Goal: Transaction & Acquisition: Purchase product/service

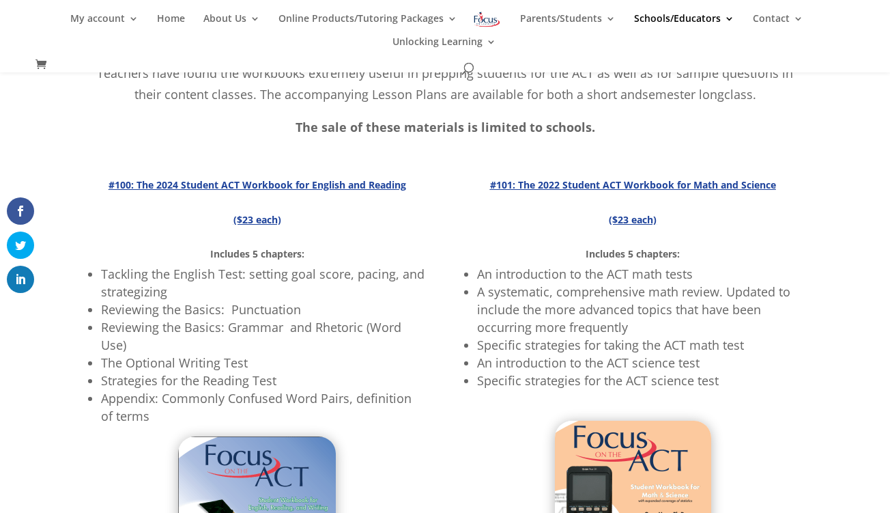
scroll to position [240, 0]
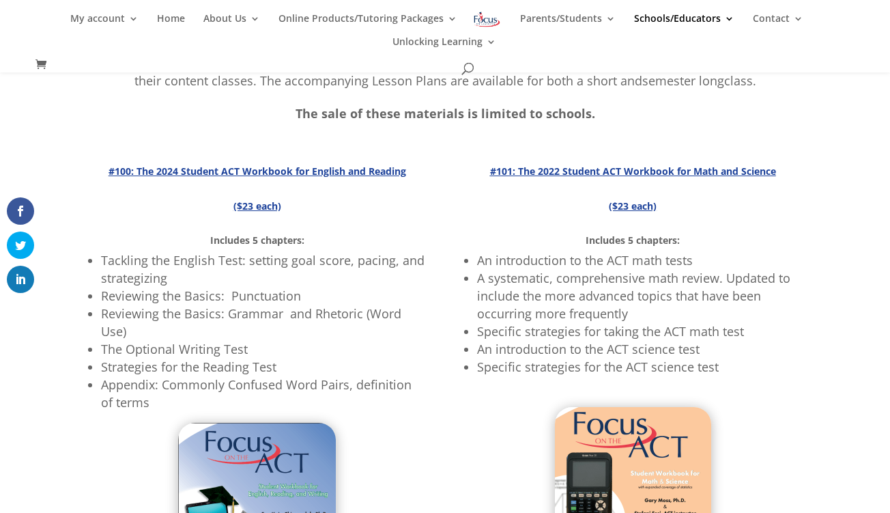
click at [244, 165] on strong "#100: The 2024 Student ACT Workbook for English and Reading" at bounding box center [258, 171] width 298 height 13
click at [242, 167] on strong "#100: The 2024 Student ACT Workbook for English and Reading" at bounding box center [258, 171] width 298 height 13
click at [257, 179] on p "#100: The 2024 Student ACT Workbook for English and Reading" at bounding box center [257, 177] width 337 height 35
click at [256, 201] on strong "($23 each)" at bounding box center [258, 205] width 48 height 13
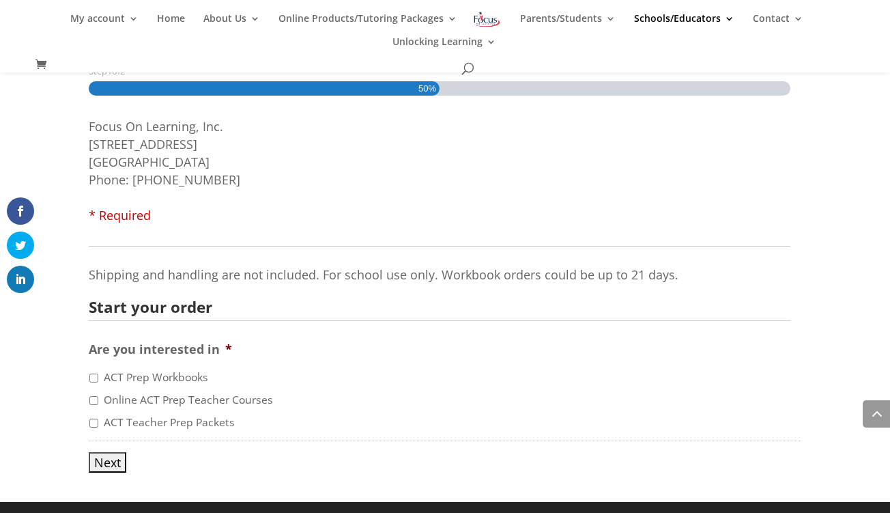
scroll to position [847, 0]
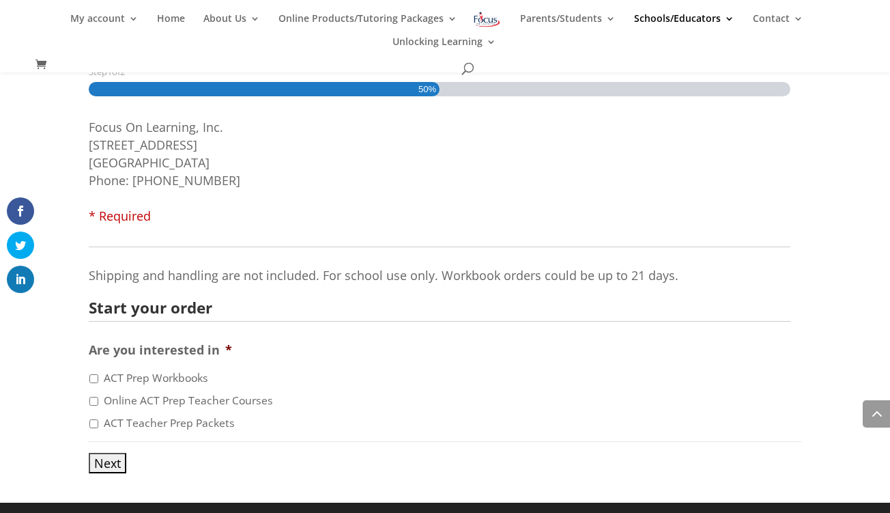
click at [120, 373] on label "ACT Prep Workbooks" at bounding box center [156, 378] width 104 height 16
click at [98, 374] on input "ACT Prep Workbooks" at bounding box center [93, 378] width 9 height 9
checkbox input "true"
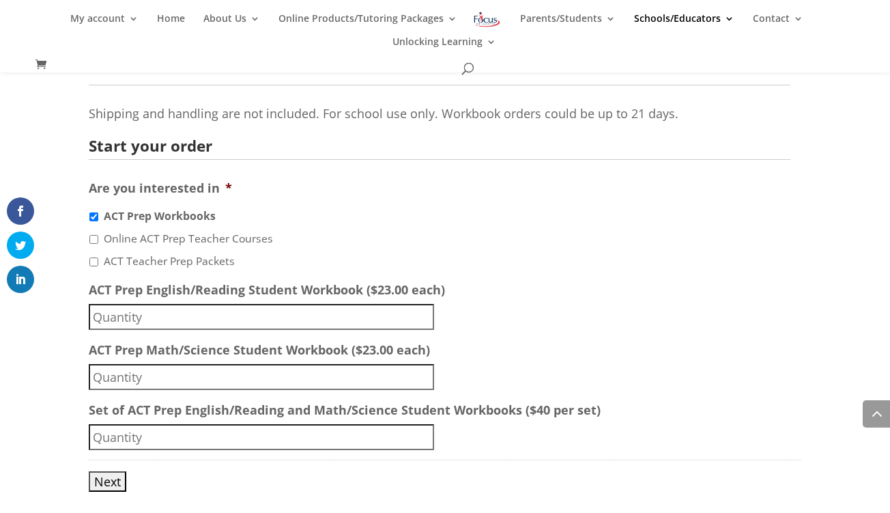
scroll to position [1011, 0]
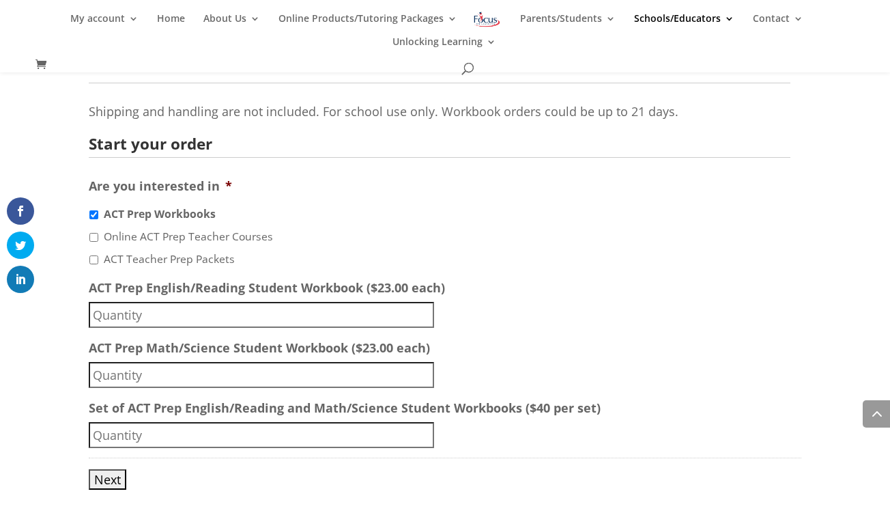
click at [123, 313] on input "ACT Prep English/Reading Student Workbook ($23.00 each)" at bounding box center [262, 315] width 346 height 26
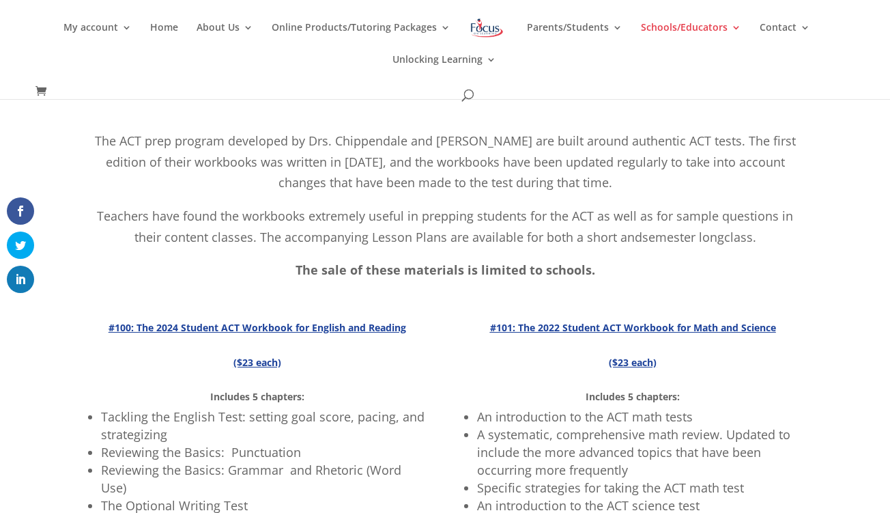
scroll to position [187, 0]
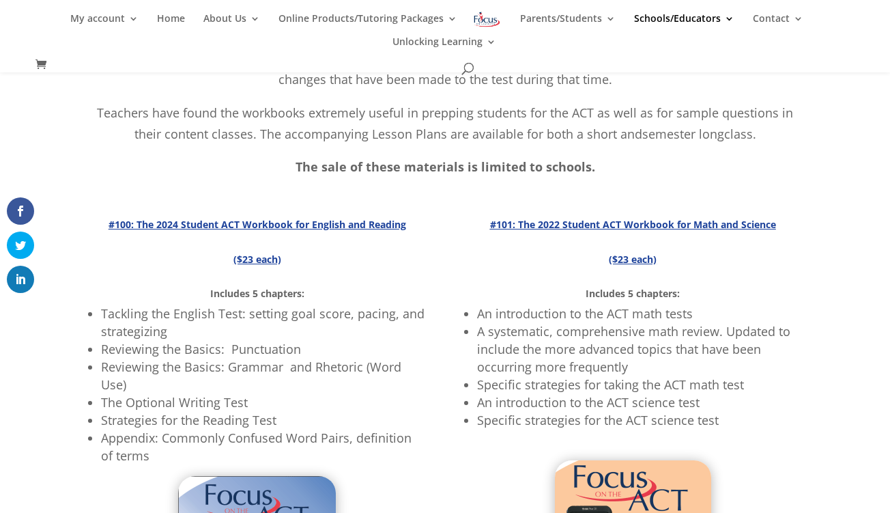
click at [277, 220] on strong "#100: The 2024 Student ACT Workbook for English and Reading" at bounding box center [258, 224] width 298 height 13
click at [255, 264] on p "($23 each)" at bounding box center [257, 265] width 337 height 35
click at [255, 255] on strong "($23 each)" at bounding box center [258, 259] width 48 height 13
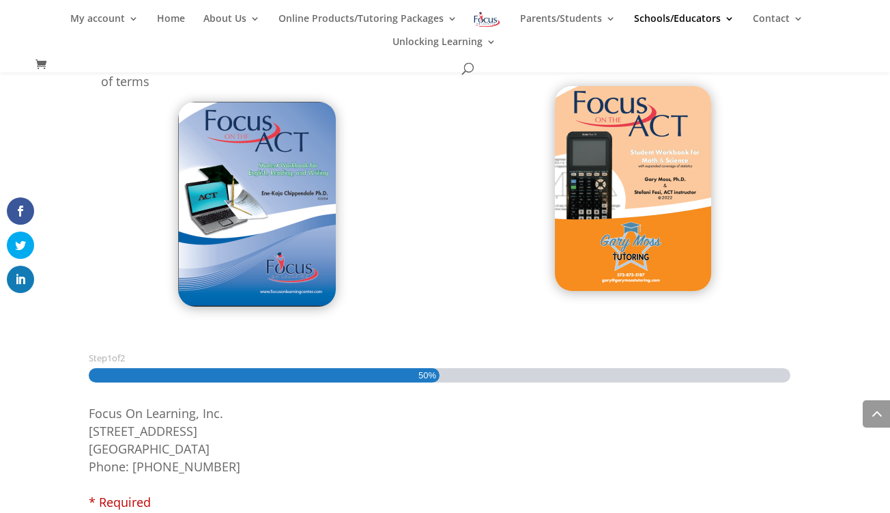
scroll to position [569, 0]
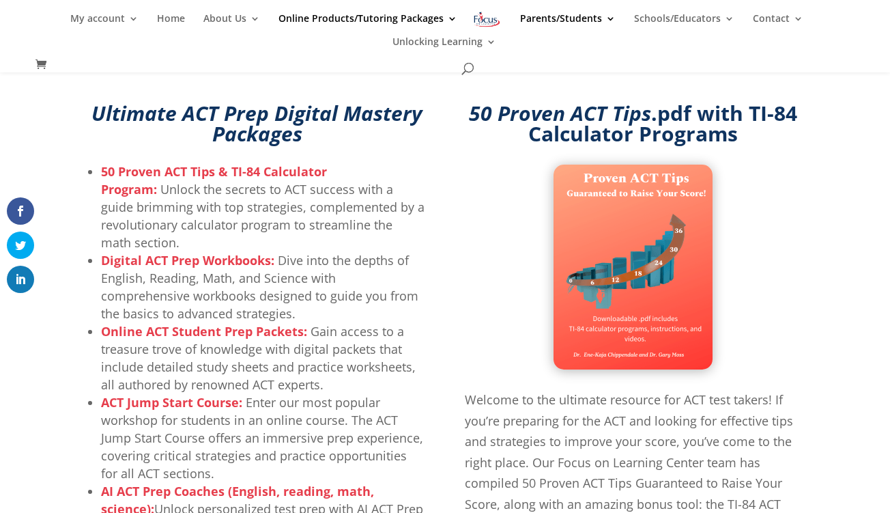
scroll to position [148, 0]
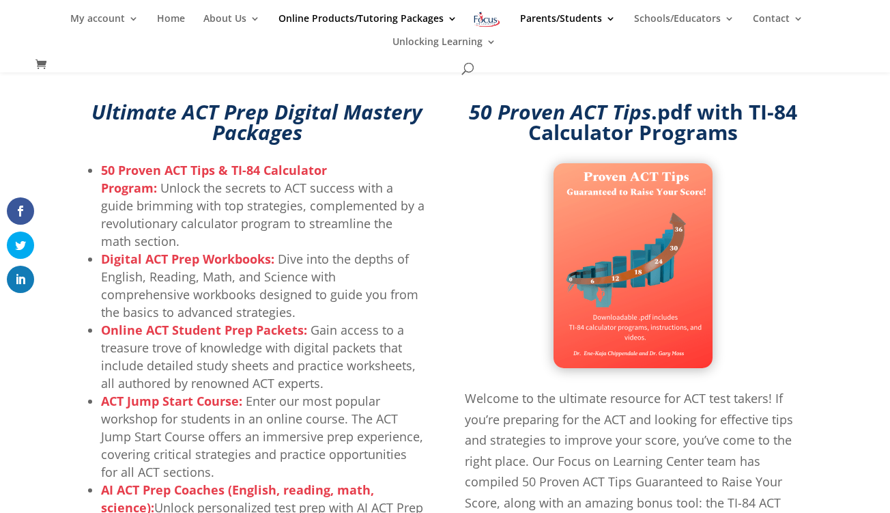
click at [616, 253] on img at bounding box center [633, 265] width 159 height 205
